Goal: Task Accomplishment & Management: Manage account settings

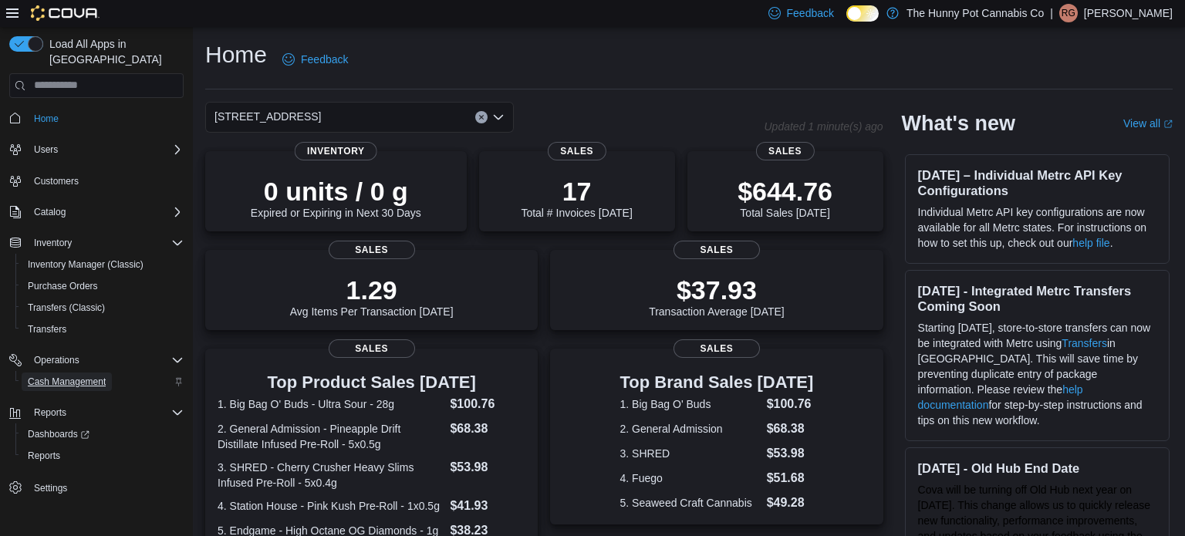
click at [65, 376] on span "Cash Management" at bounding box center [67, 382] width 78 height 12
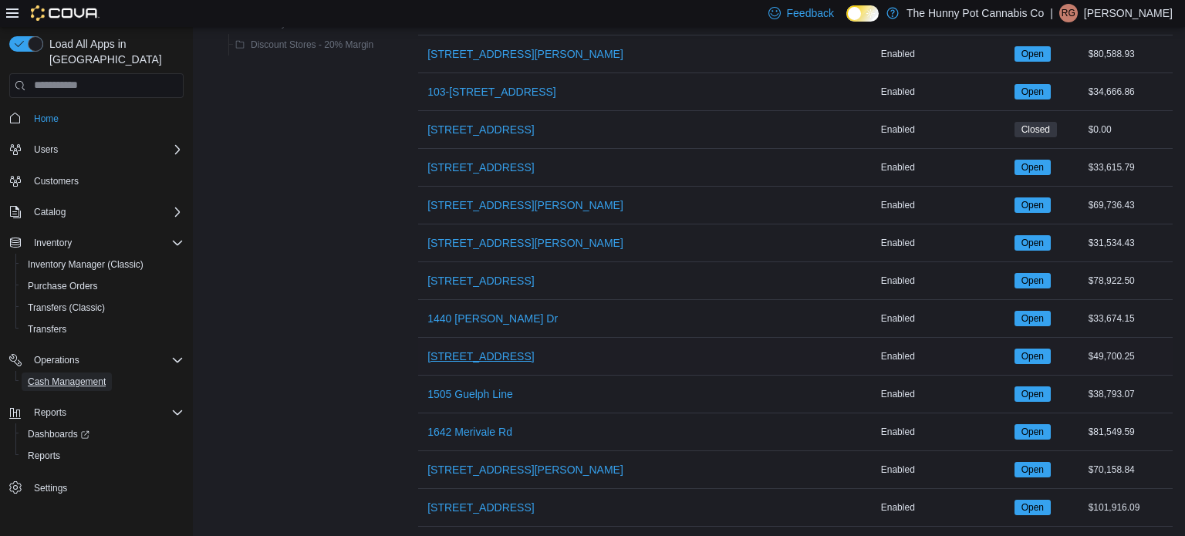
scroll to position [266, 0]
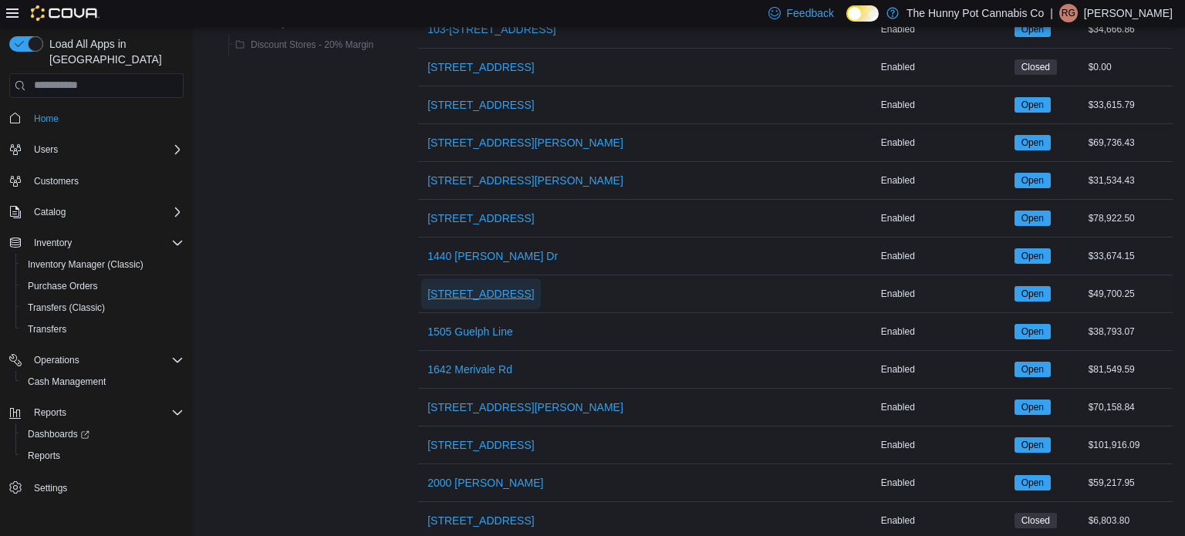
click at [472, 297] on span "[STREET_ADDRESS]" at bounding box center [480, 293] width 106 height 15
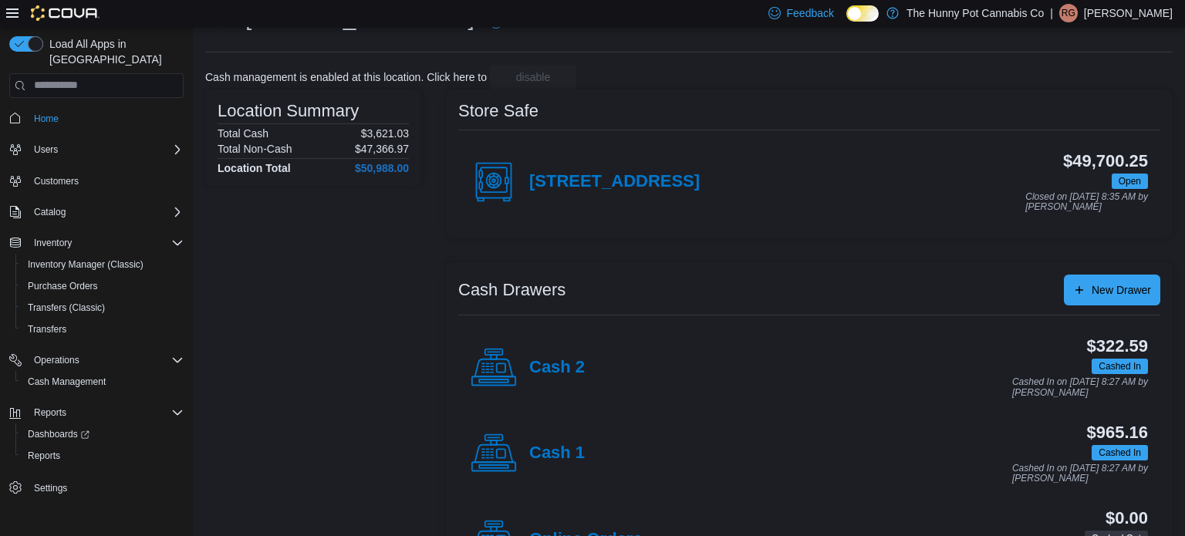
scroll to position [66, 0]
click at [553, 456] on h4 "Cash 1" at bounding box center [557, 453] width 56 height 20
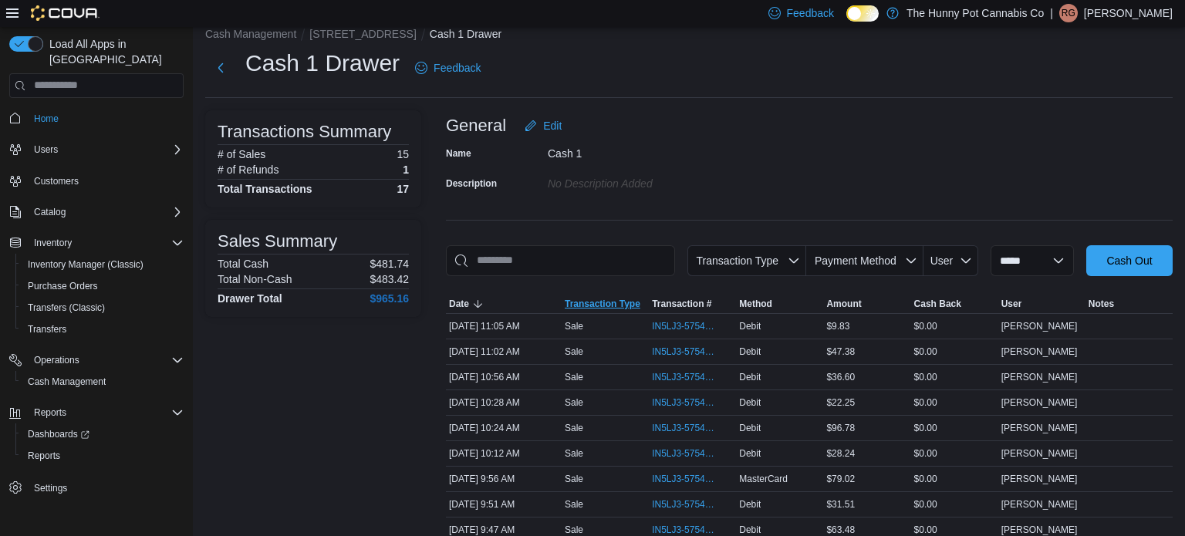
scroll to position [12, 0]
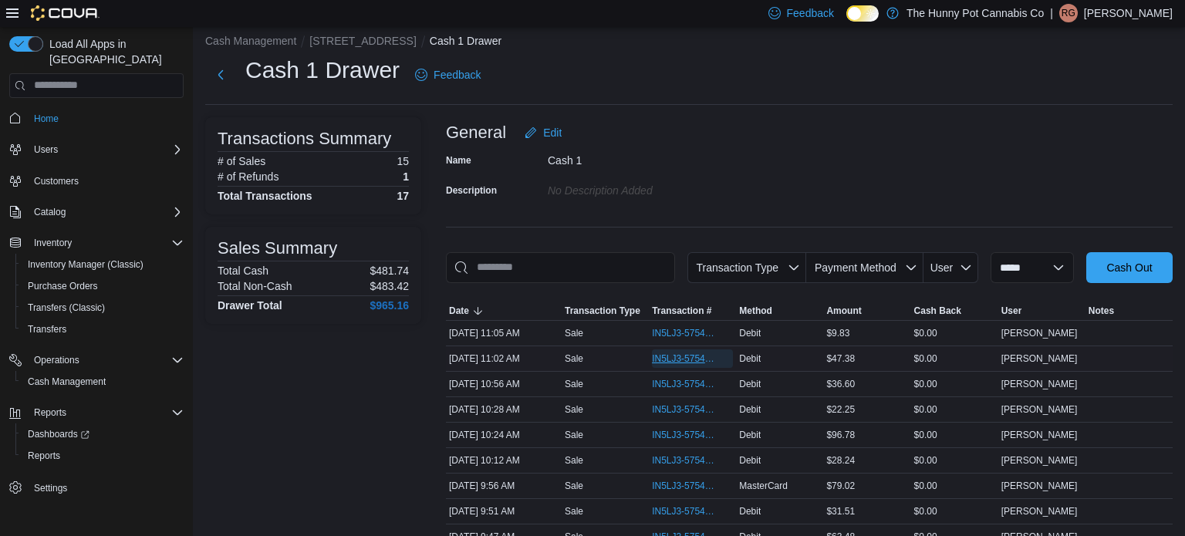
click at [688, 361] on span "IN5LJ3-5754868" at bounding box center [685, 358] width 66 height 12
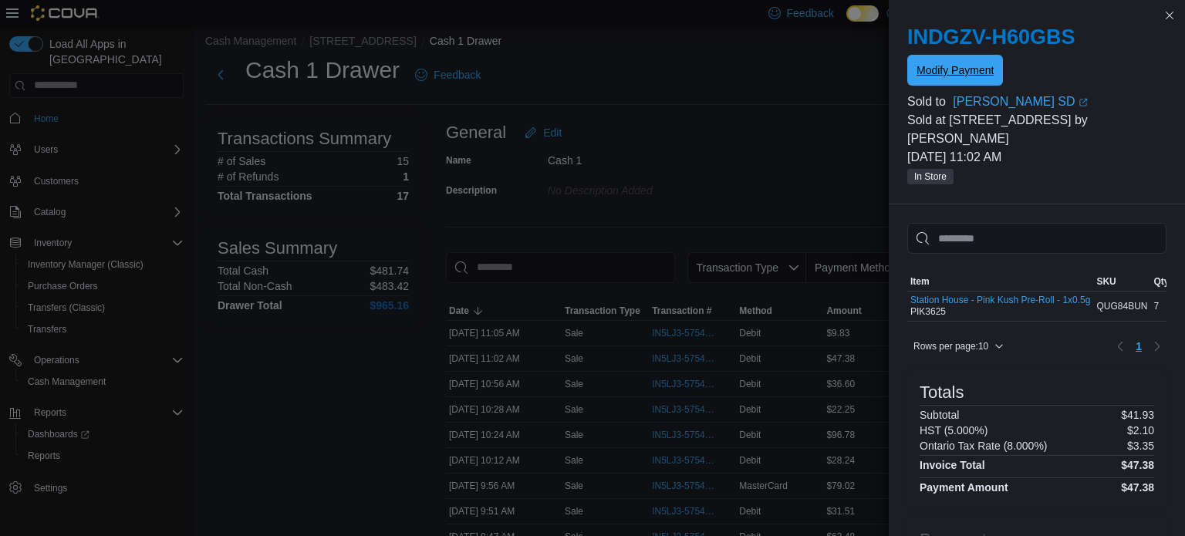
click at [955, 78] on span "Modify Payment" at bounding box center [954, 70] width 77 height 31
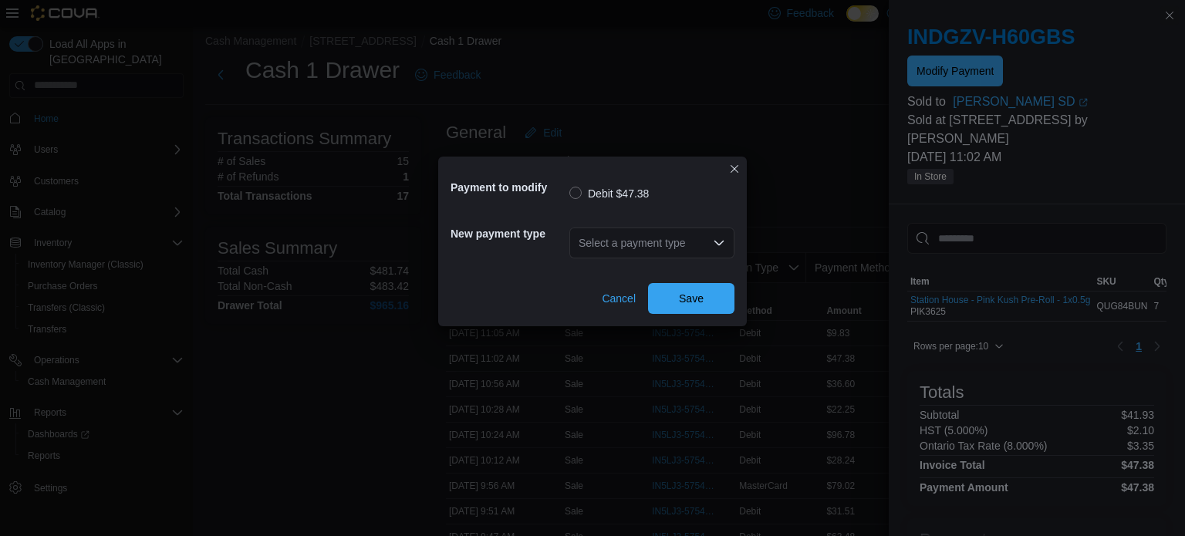
click at [693, 237] on div "Select a payment type" at bounding box center [651, 243] width 165 height 31
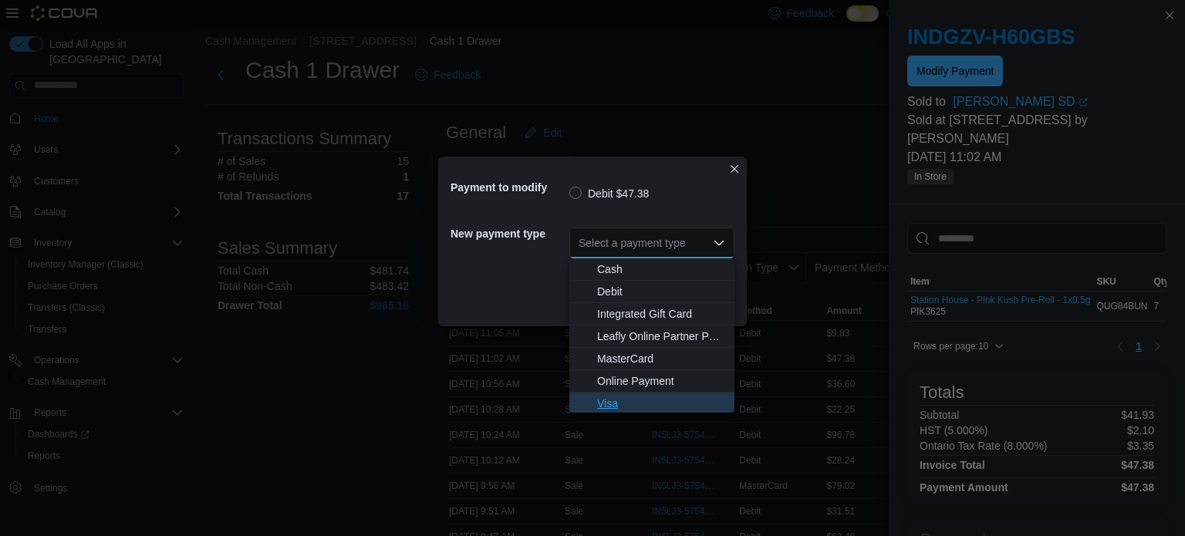
click at [615, 402] on span "Visa" at bounding box center [661, 403] width 128 height 15
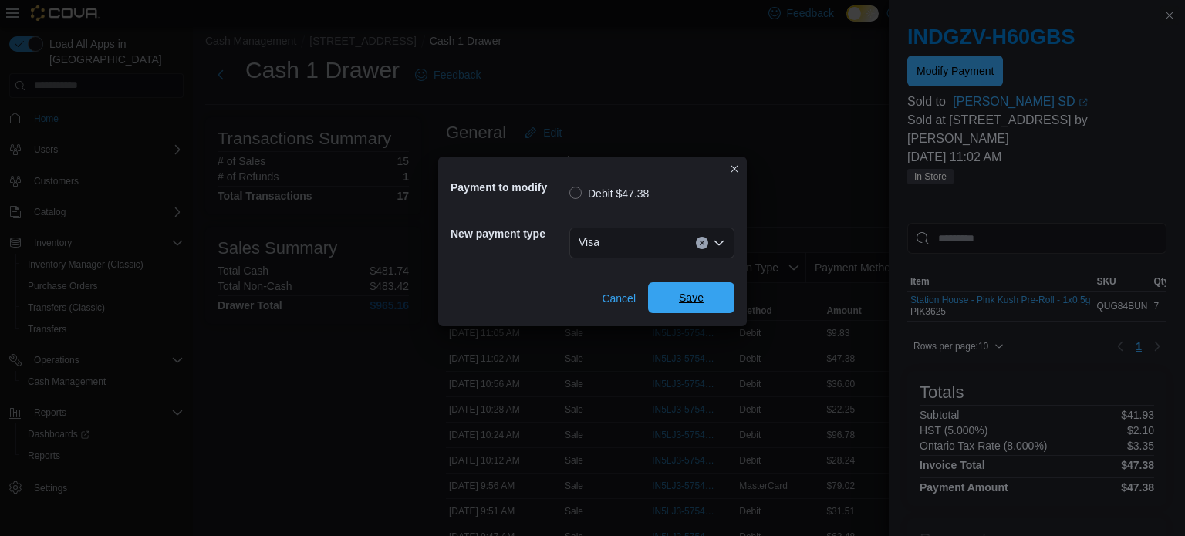
click at [680, 302] on span "Save" at bounding box center [691, 297] width 25 height 15
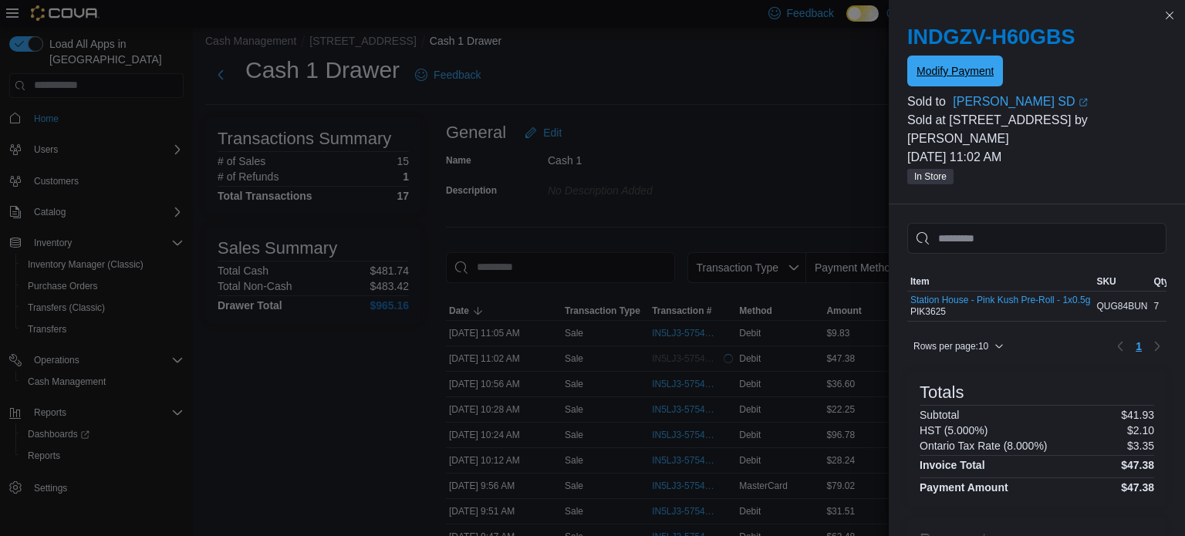
scroll to position [0, 0]
